Goal: Information Seeking & Learning: Learn about a topic

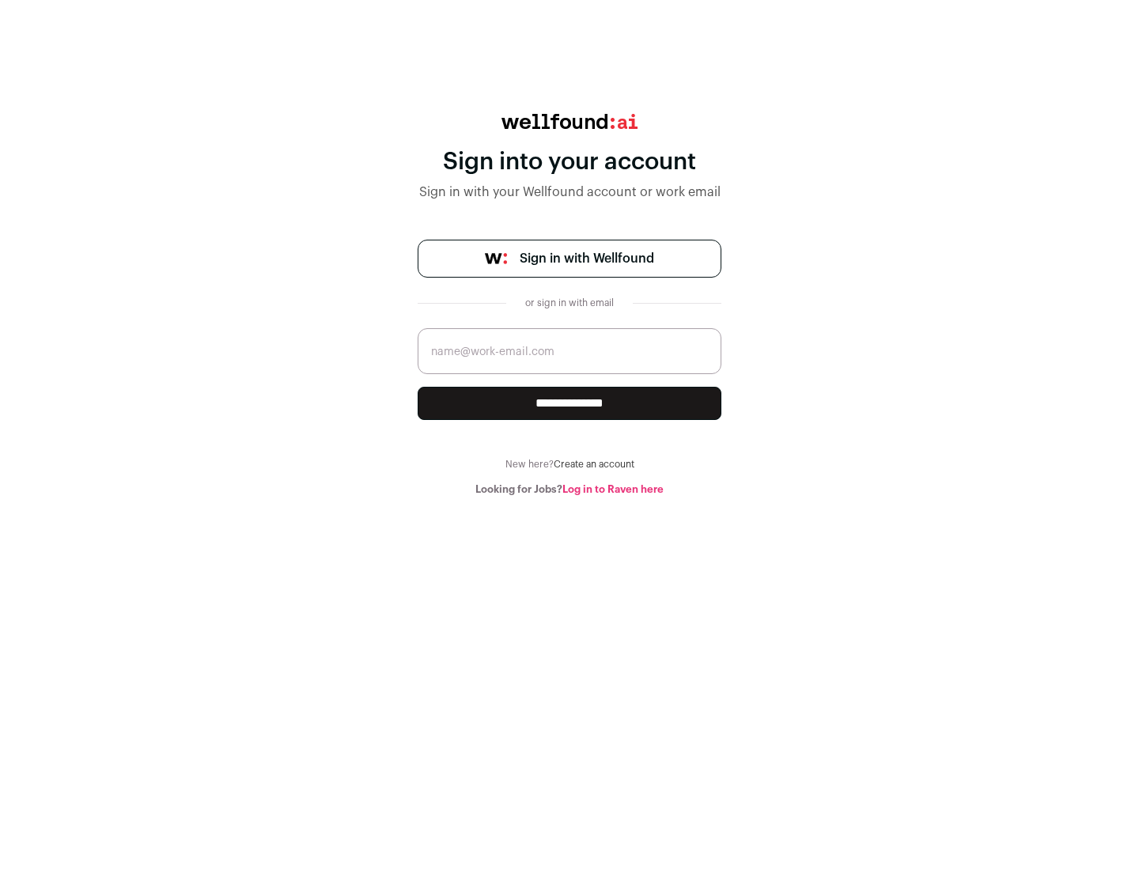
click at [586, 259] on span "Sign in with Wellfound" at bounding box center [587, 258] width 134 height 19
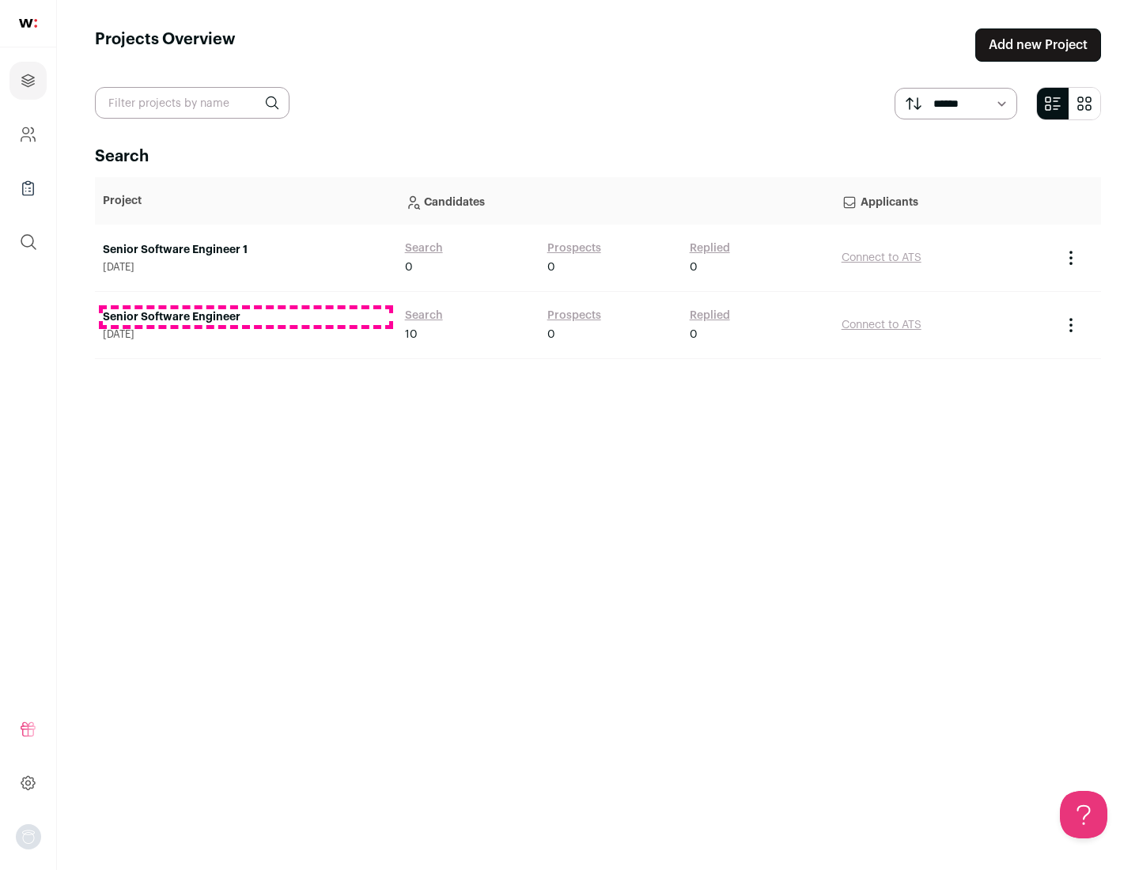
click at [245, 317] on link "Senior Software Engineer" at bounding box center [246, 317] width 286 height 16
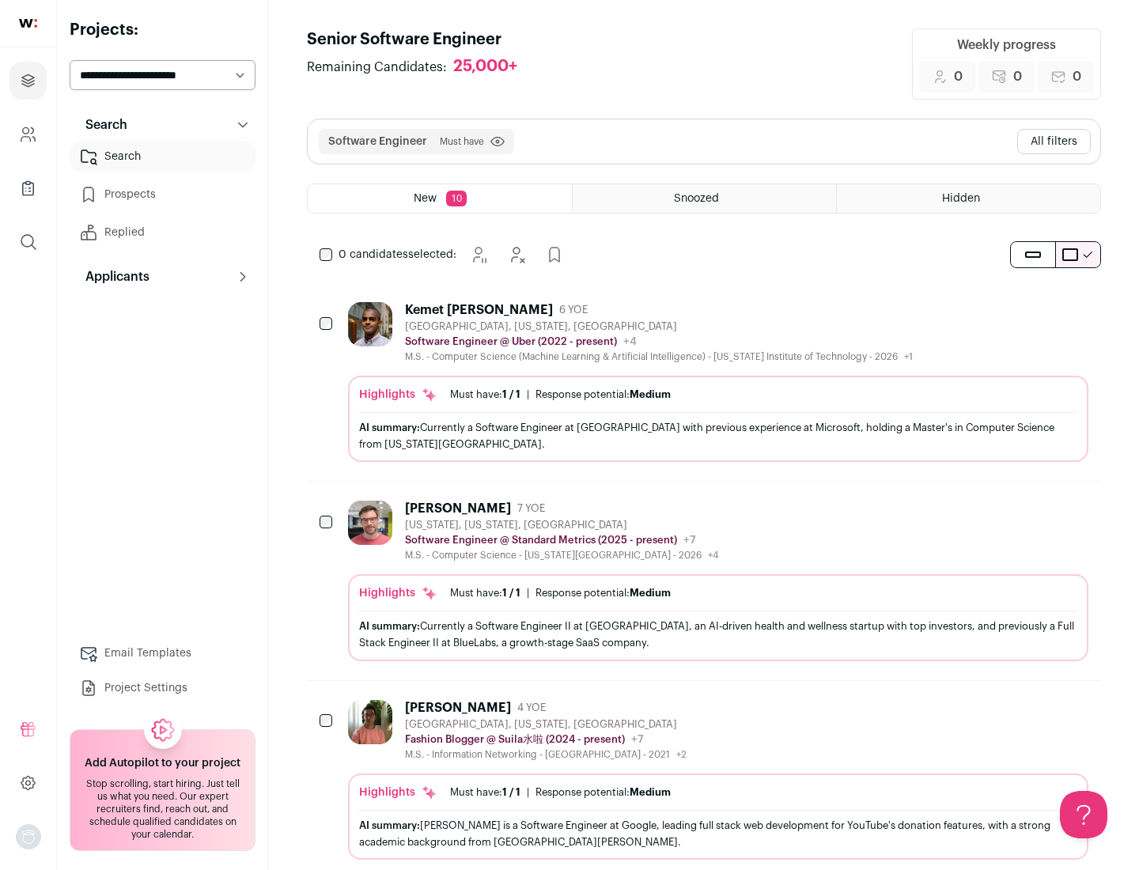
click at [704, 382] on div "Highlights Must have: 1 / 1 How many must haves have been fulfilled? | Response…" at bounding box center [718, 419] width 740 height 86
